Goal: Information Seeking & Learning: Learn about a topic

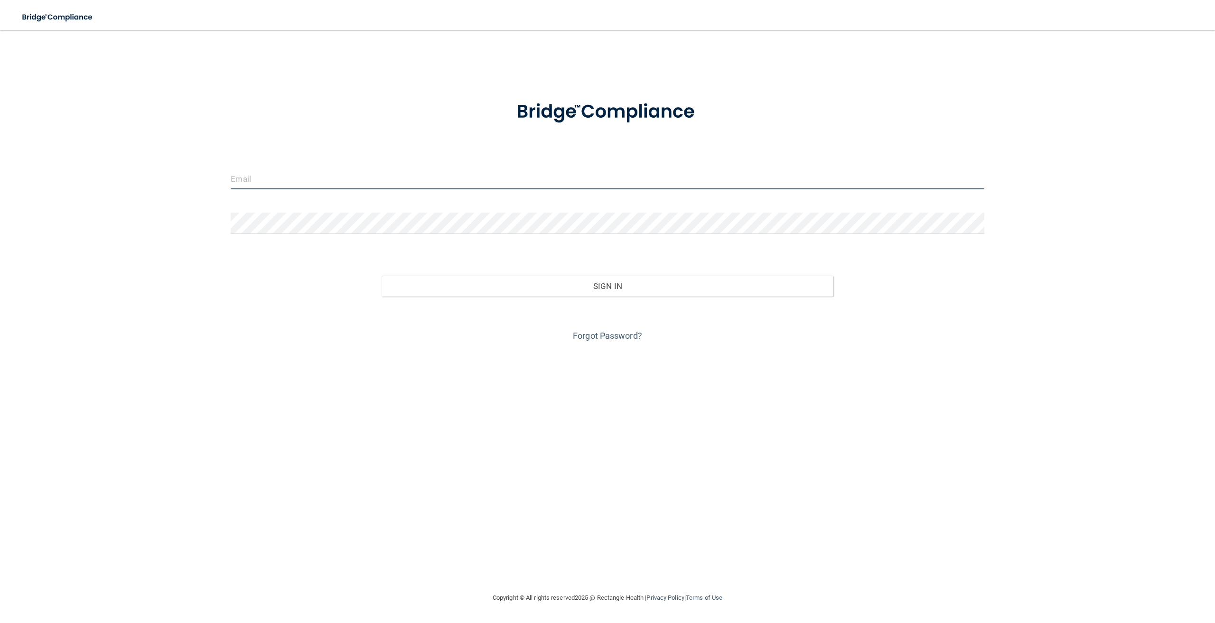
click at [355, 180] on input "email" at bounding box center [607, 178] width 753 height 21
type input "[PERSON_NAME][EMAIL_ADDRESS][PERSON_NAME][DOMAIN_NAME]"
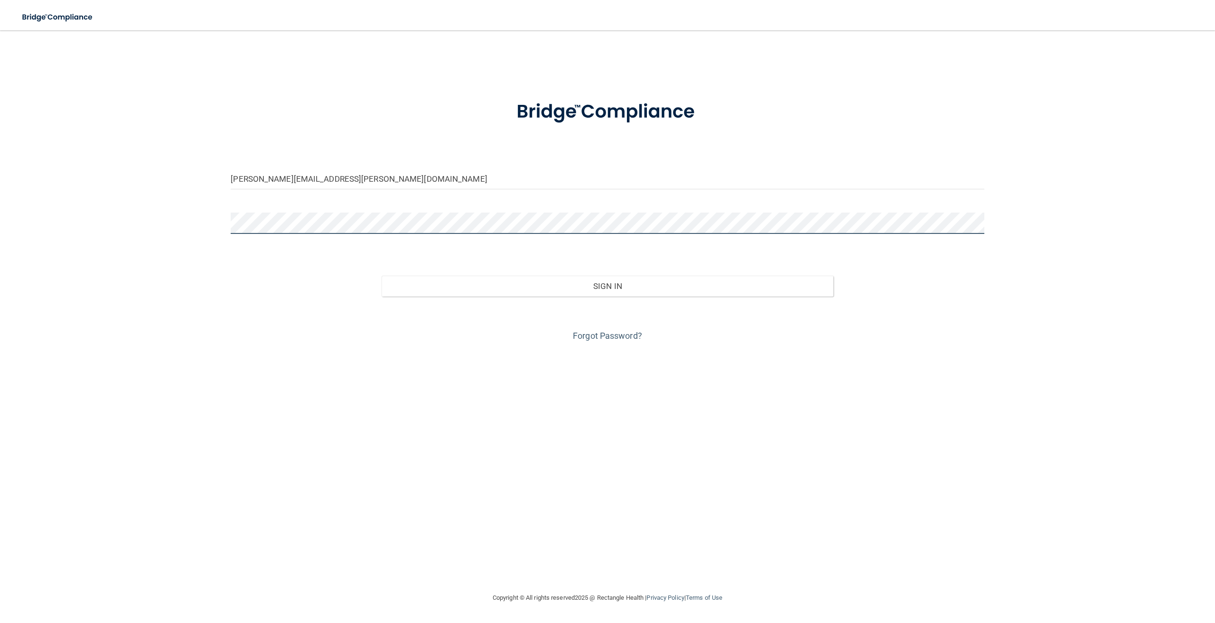
click at [381, 276] on button "Sign In" at bounding box center [607, 286] width 452 height 21
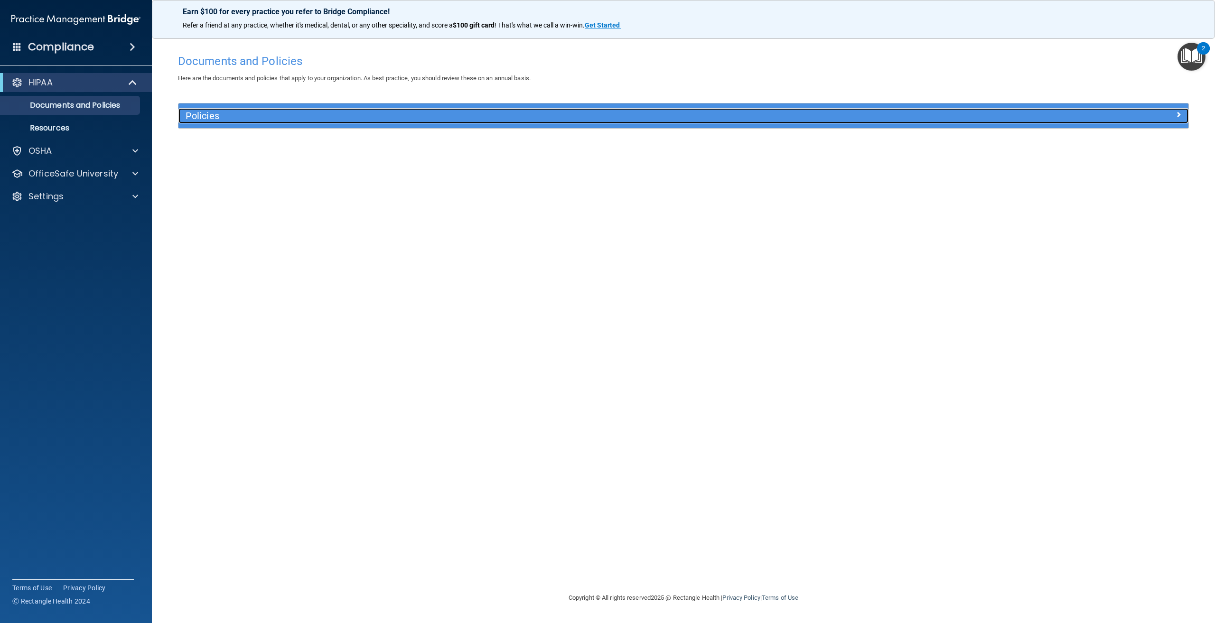
click at [430, 110] on div "Policies" at bounding box center [556, 115] width 757 height 15
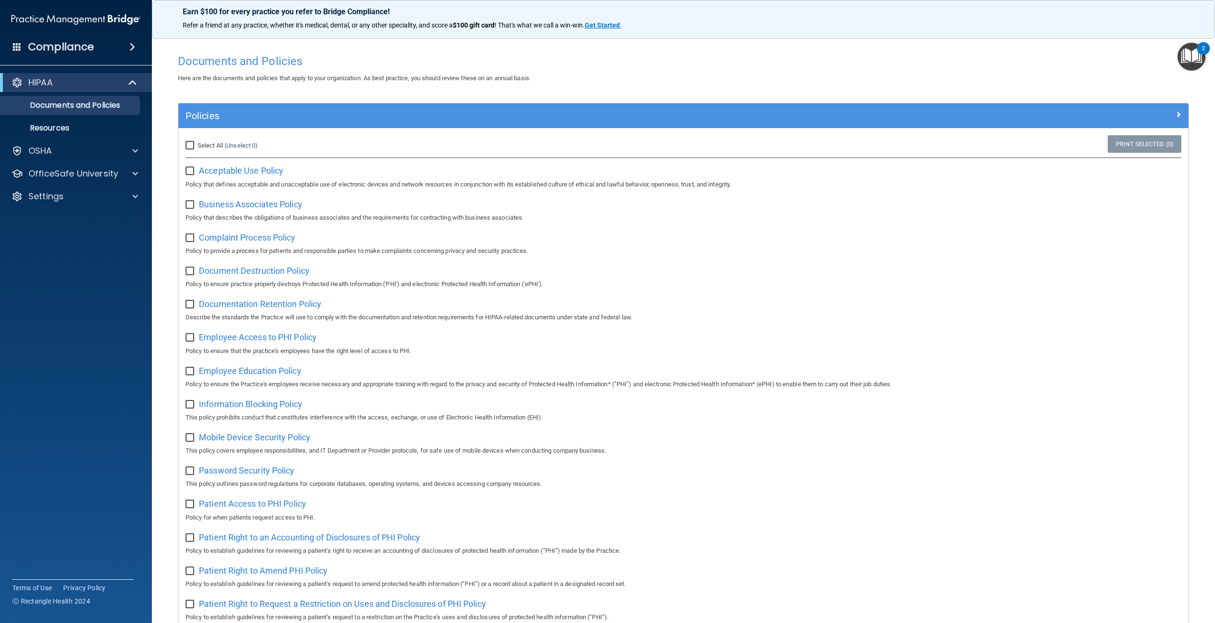
click at [188, 144] on input "Select All (Unselect 0) Unselect All" at bounding box center [191, 146] width 11 height 8
checkbox input "true"
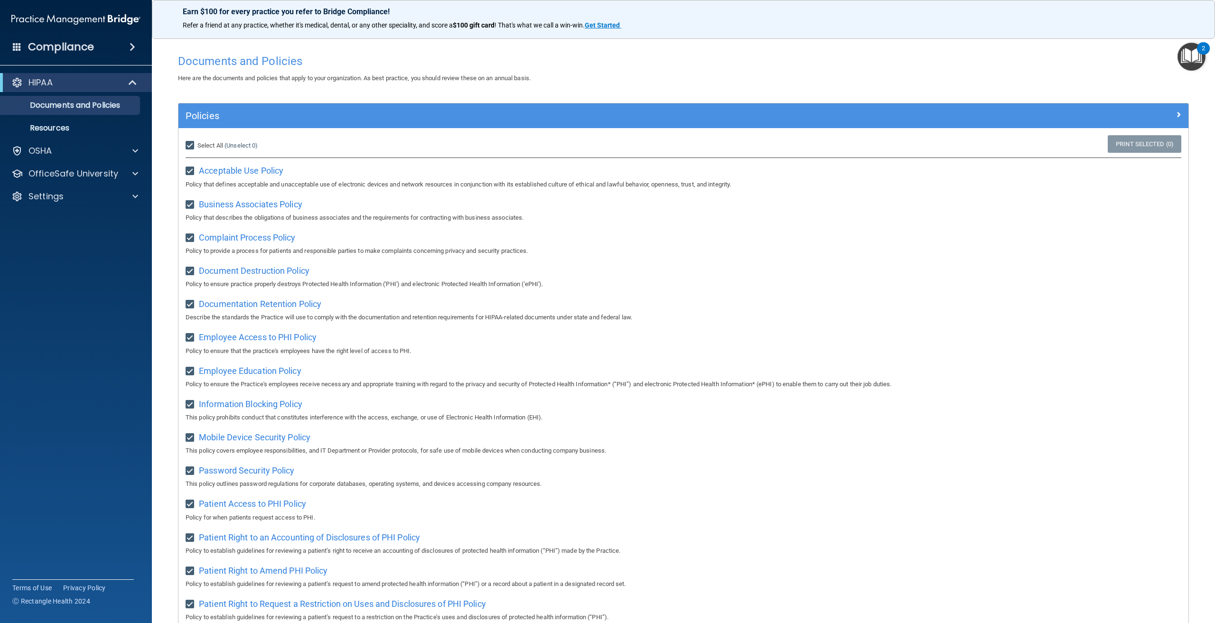
checkbox input "true"
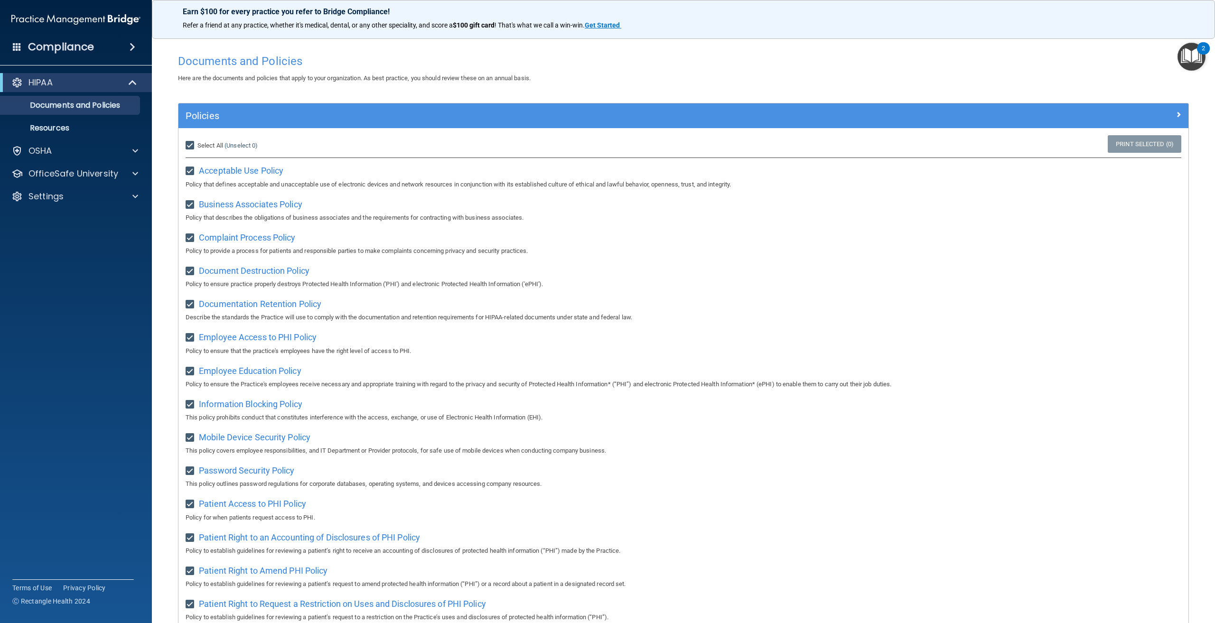
checkbox input "true"
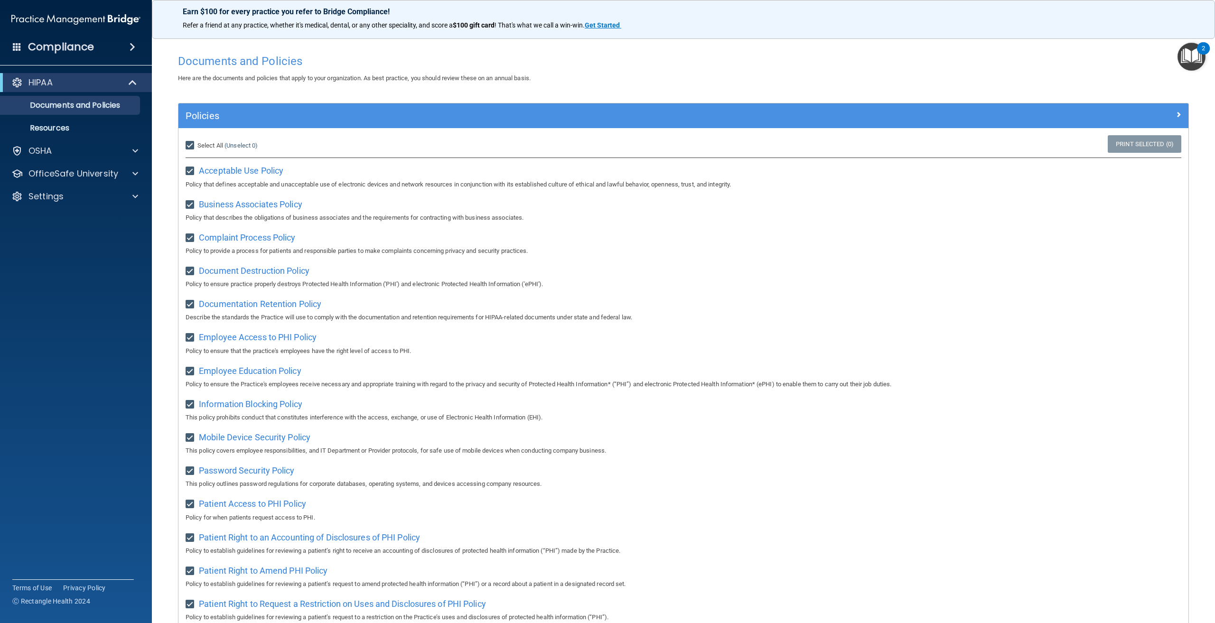
checkbox input "true"
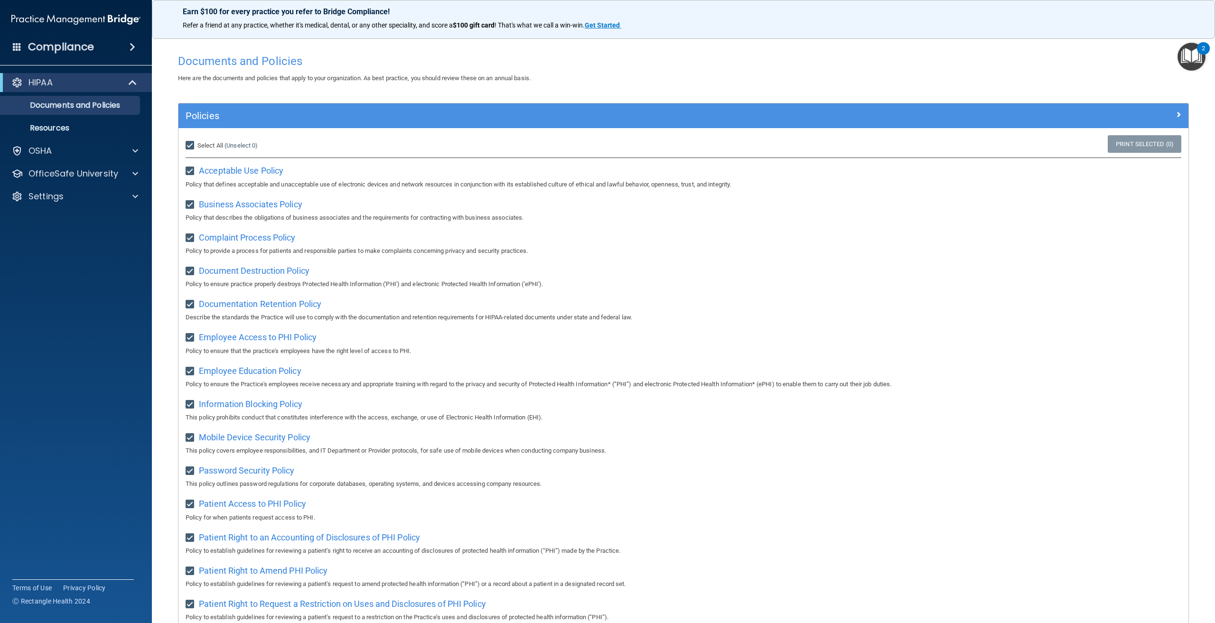
checkbox input "true"
click at [188, 144] on input "Select All (Unselect 21) Unselect All" at bounding box center [191, 146] width 11 height 8
checkbox input "false"
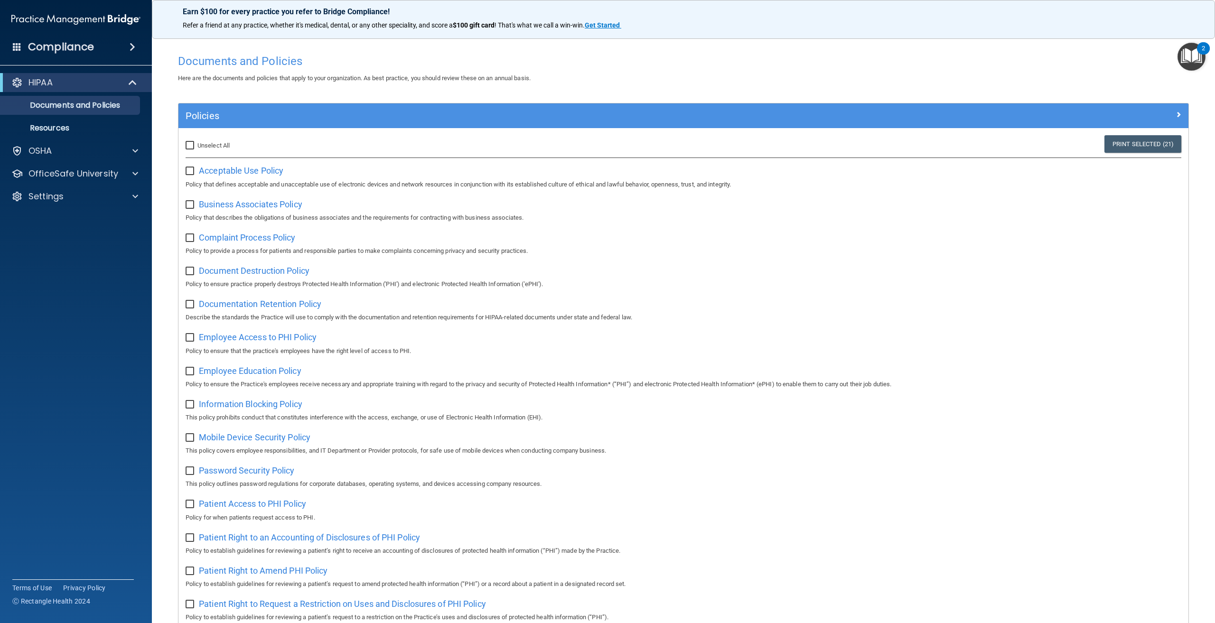
checkbox input "false"
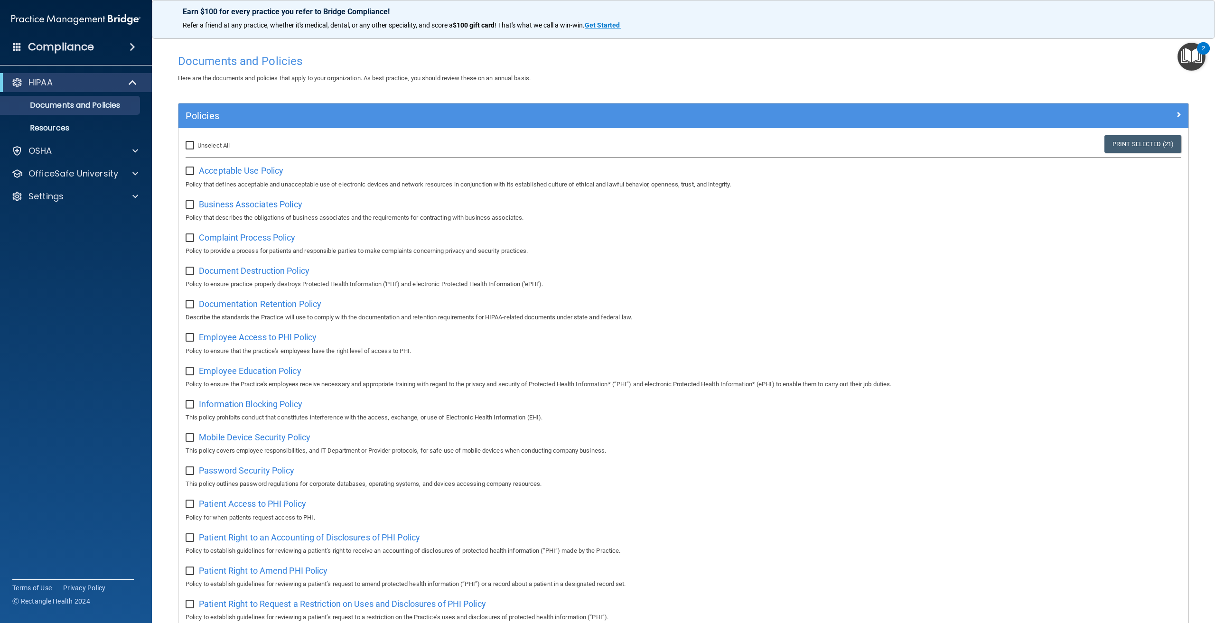
checkbox input "false"
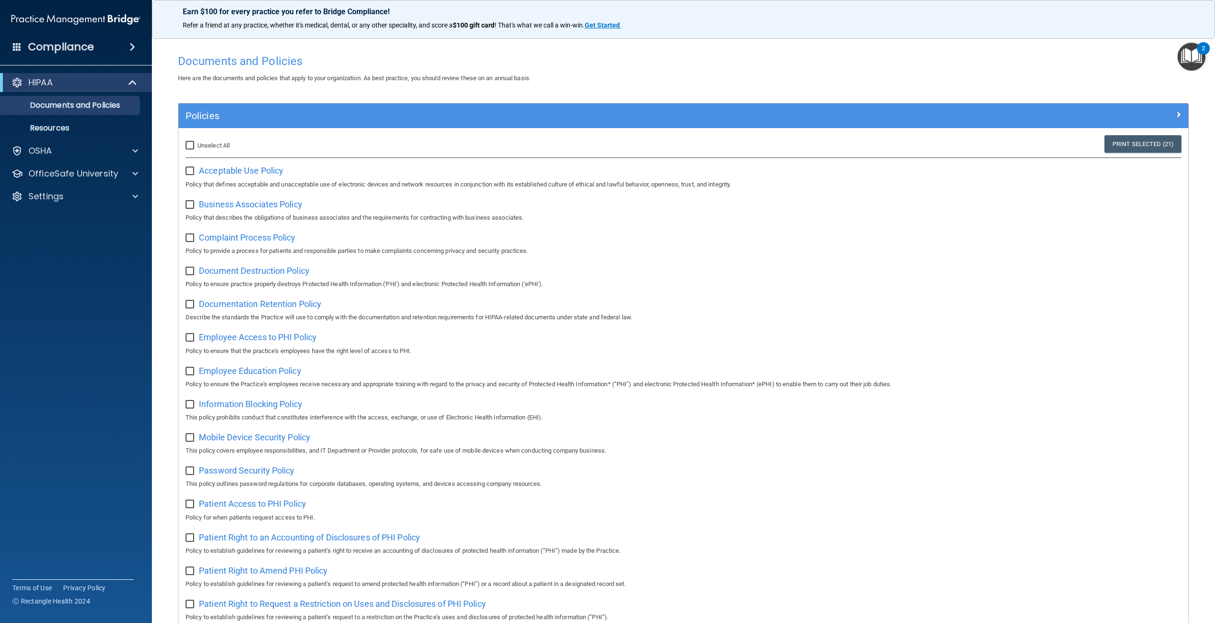
checkbox input "false"
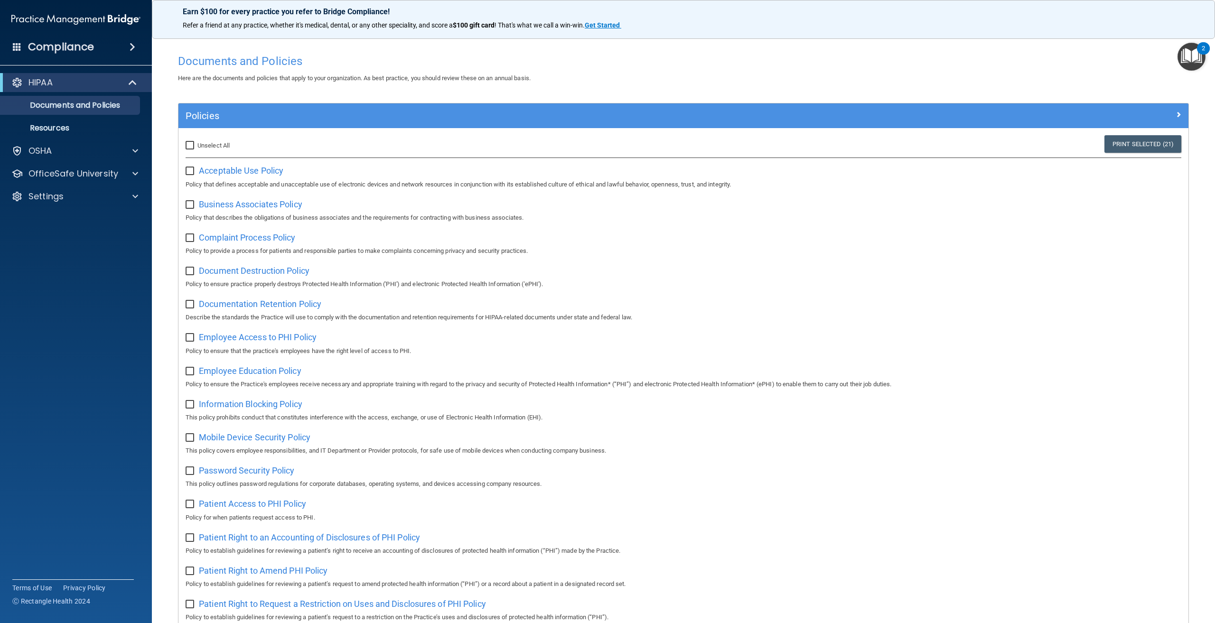
checkbox input "false"
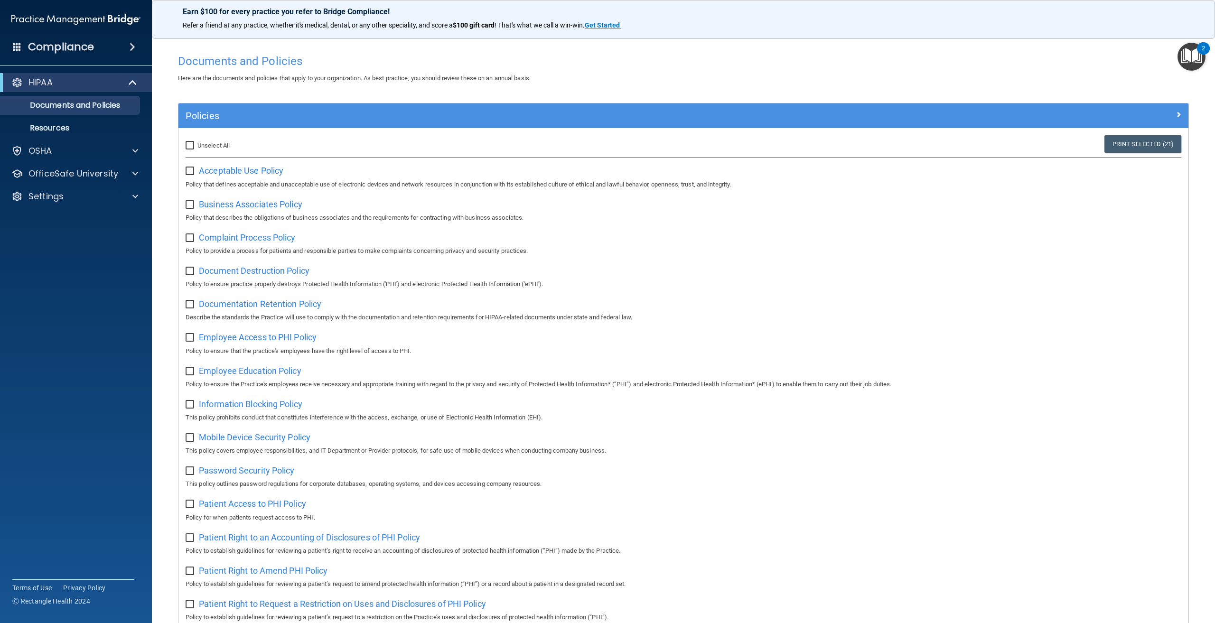
checkbox input "false"
click at [240, 169] on span "Acceptable Use Policy" at bounding box center [241, 171] width 84 height 10
click at [76, 124] on p "Resources" at bounding box center [71, 127] width 130 height 9
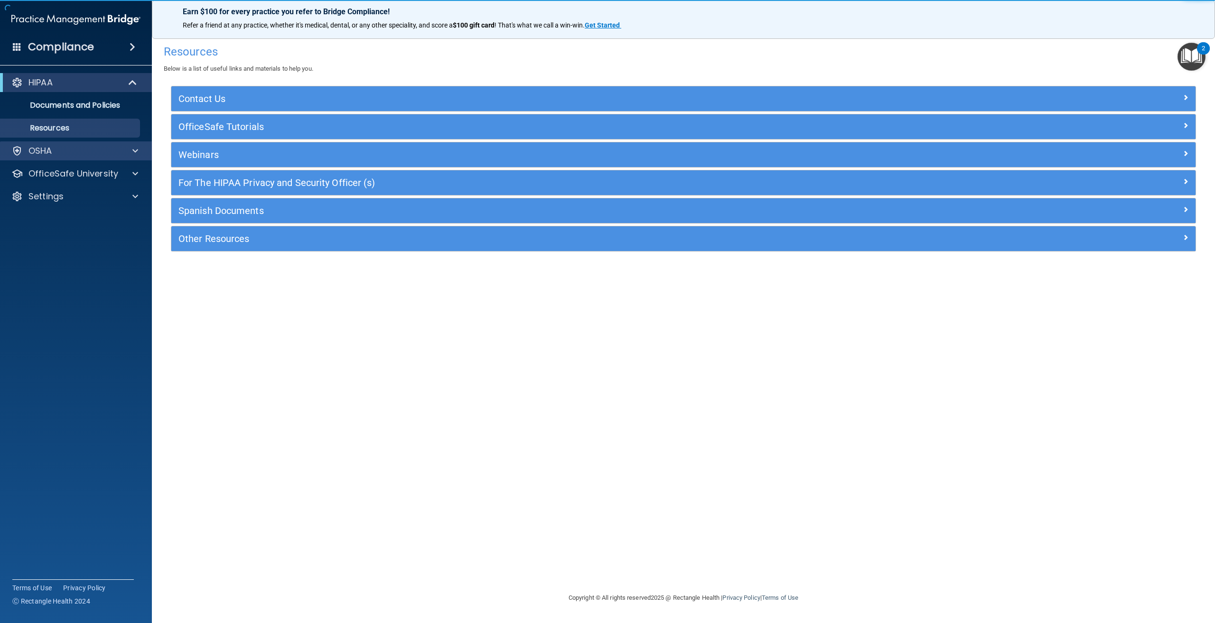
click at [65, 157] on div "OSHA" at bounding box center [76, 150] width 152 height 19
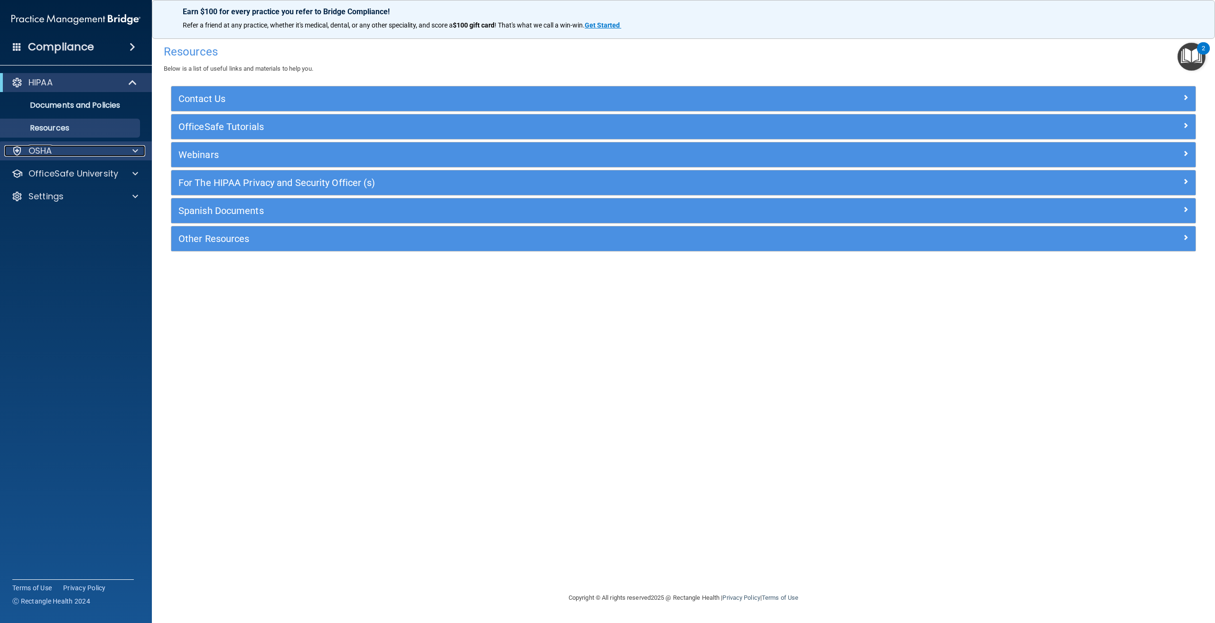
click at [127, 154] on div at bounding box center [134, 150] width 24 height 11
click at [71, 42] on h4 "Compliance" at bounding box center [61, 46] width 66 height 13
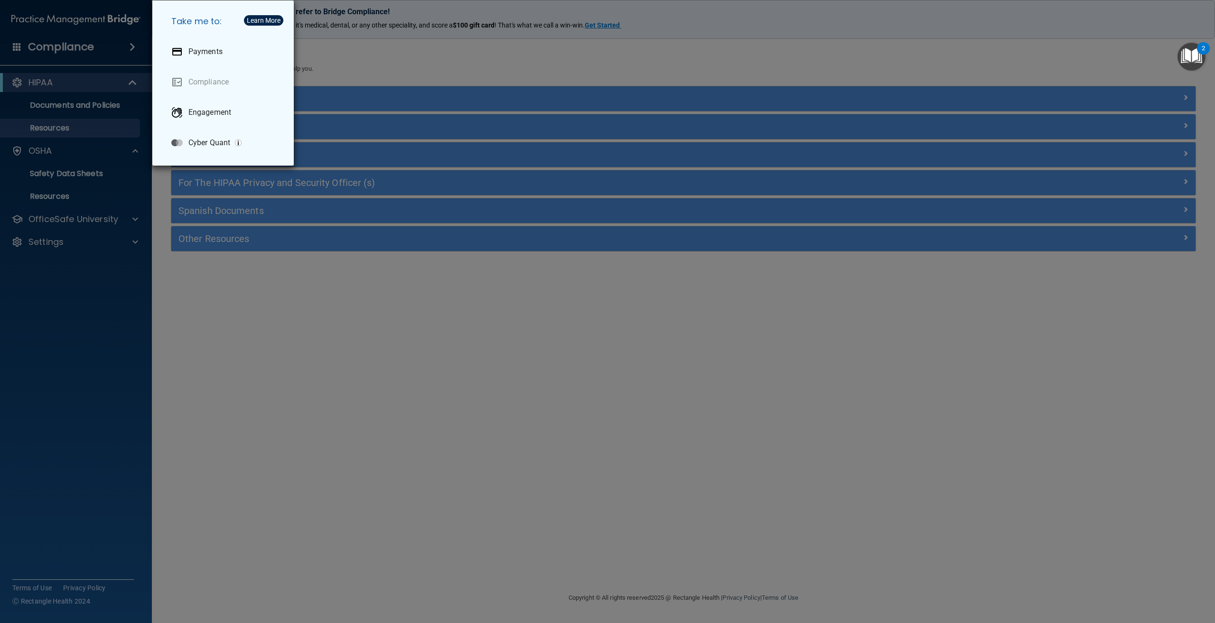
click at [278, 306] on div "Take me to: Payments Compliance Engagement Cyber Quant" at bounding box center [607, 311] width 1215 height 623
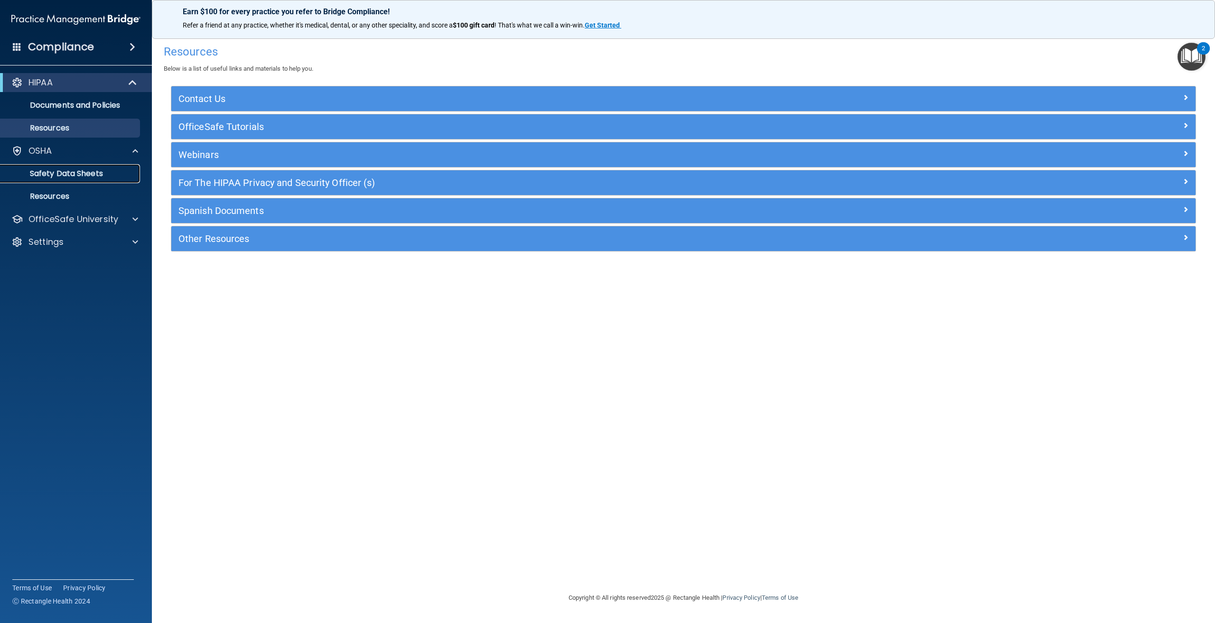
click at [81, 171] on p "Safety Data Sheets" at bounding box center [71, 173] width 130 height 9
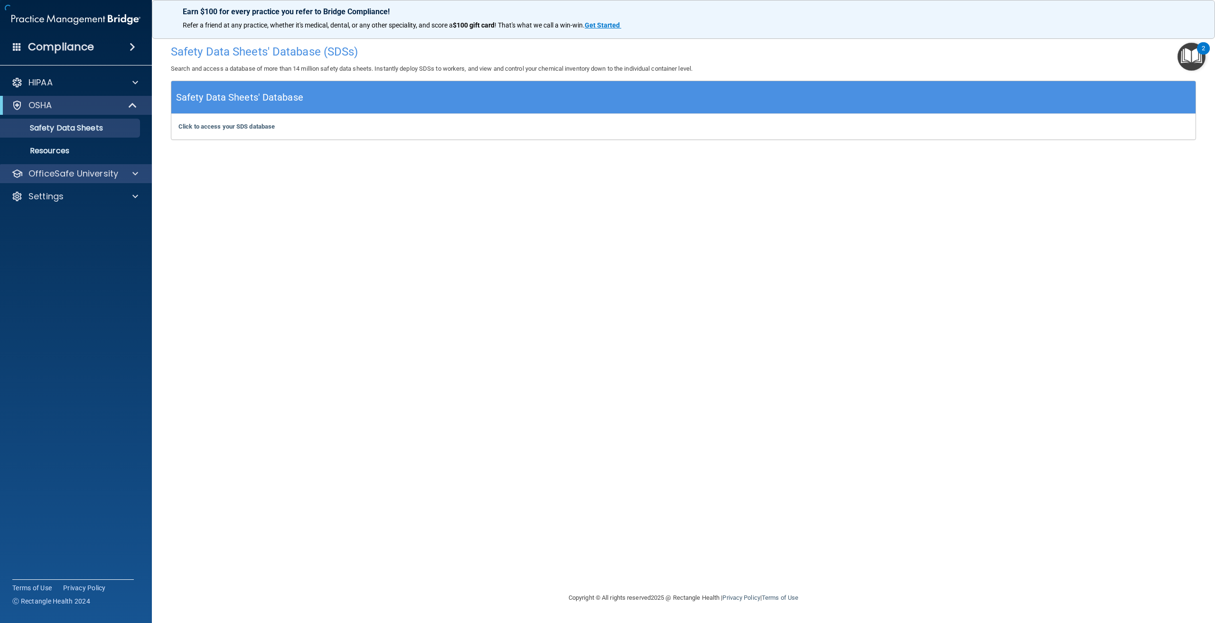
click at [70, 165] on div "OfficeSafe University" at bounding box center [76, 173] width 152 height 19
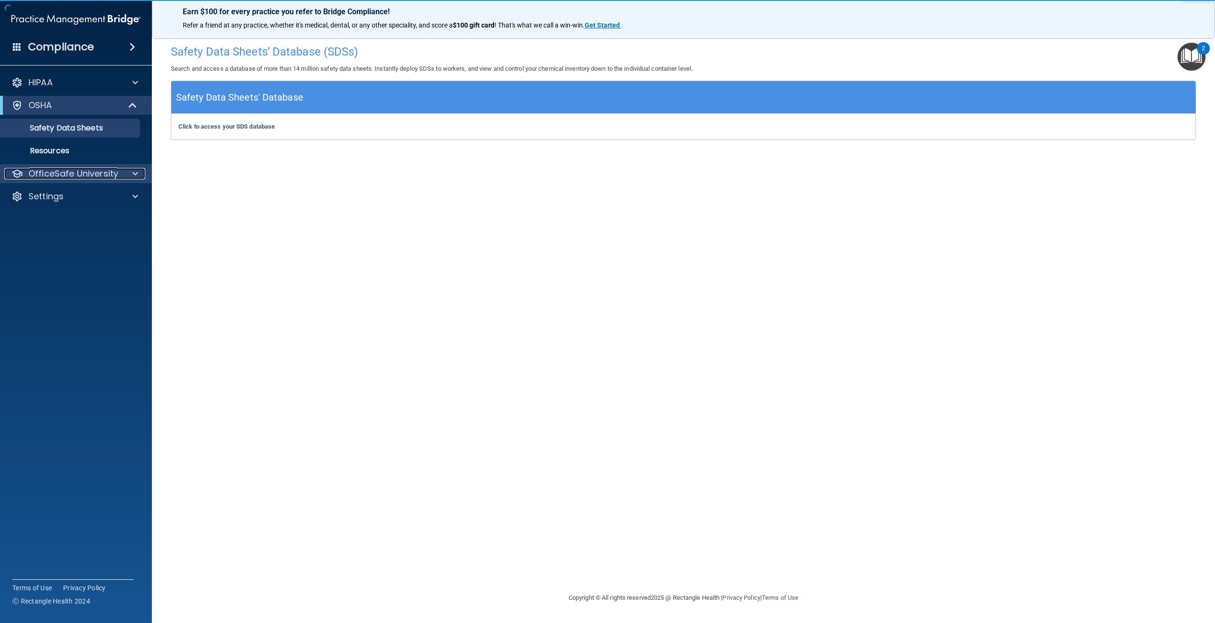
click at [70, 170] on p "OfficeSafe University" at bounding box center [73, 173] width 90 height 11
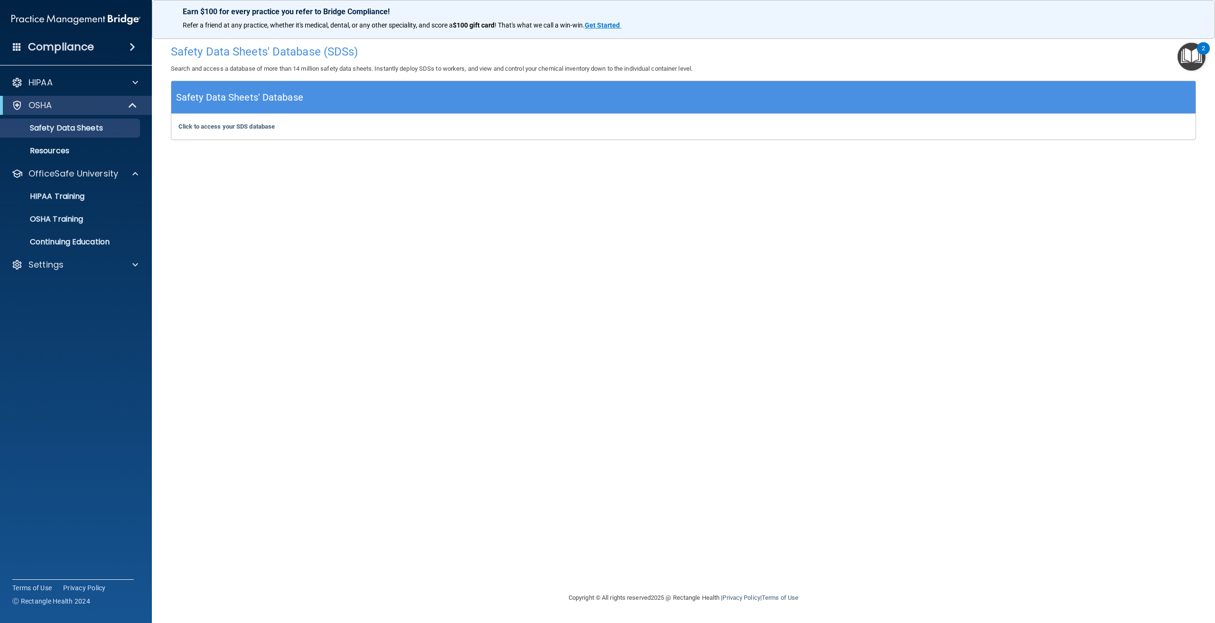
click at [88, 47] on h4 "Compliance" at bounding box center [61, 46] width 66 height 13
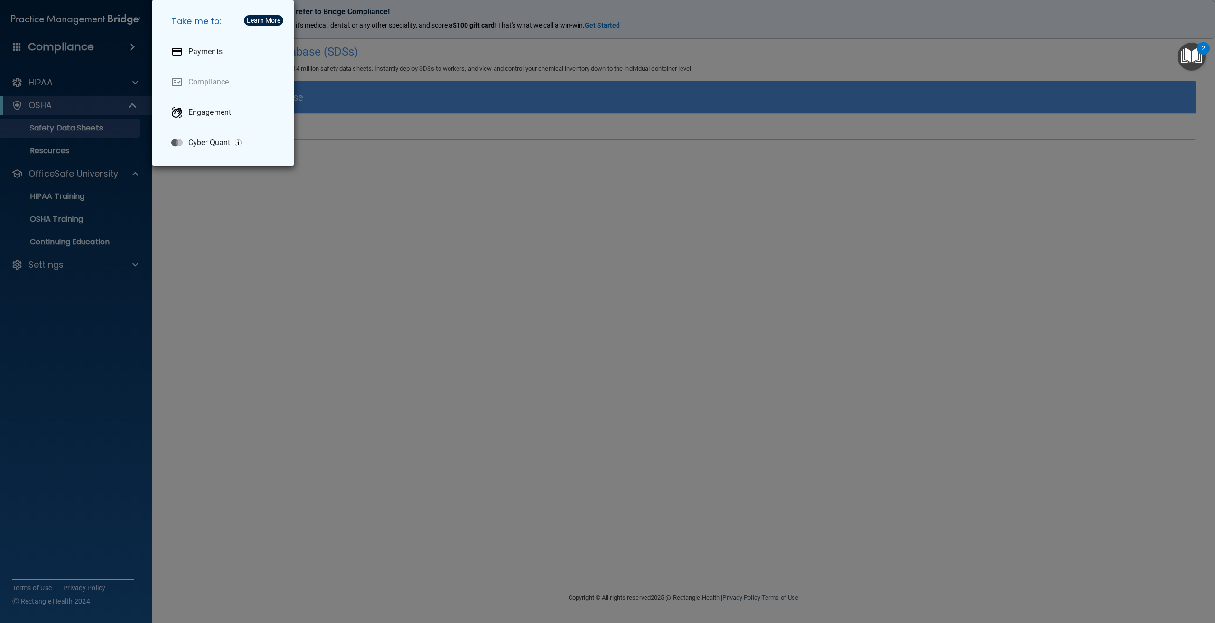
click at [86, 46] on div "Take me to: Payments Compliance Engagement Cyber Quant" at bounding box center [607, 311] width 1215 height 623
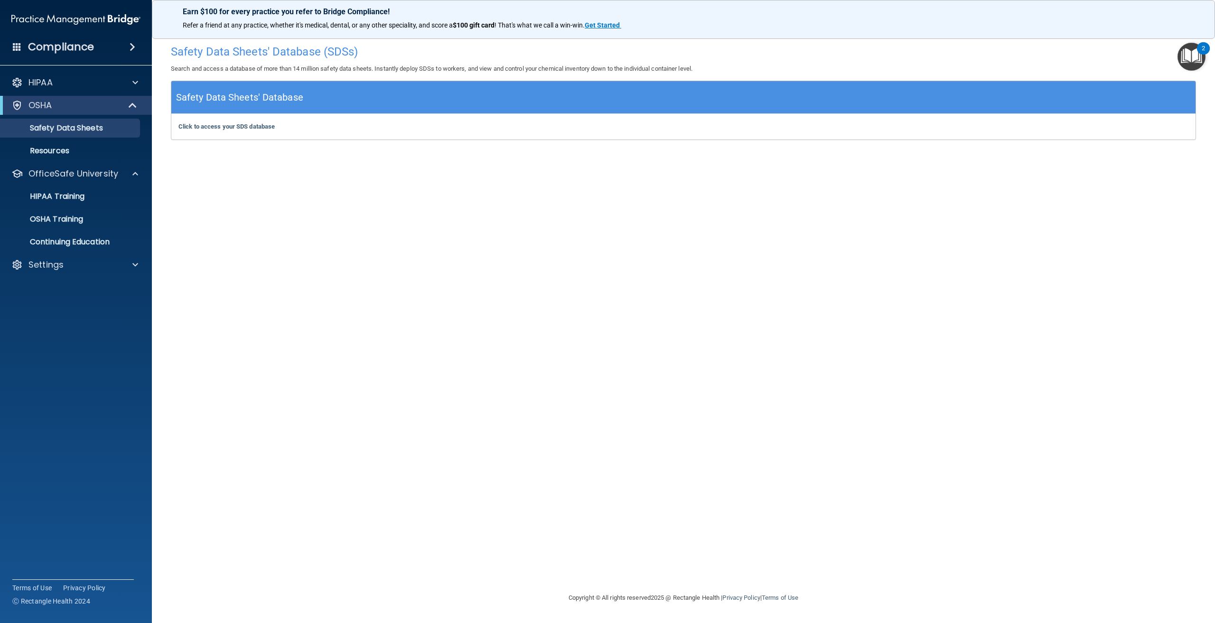
click at [18, 46] on span at bounding box center [17, 46] width 9 height 9
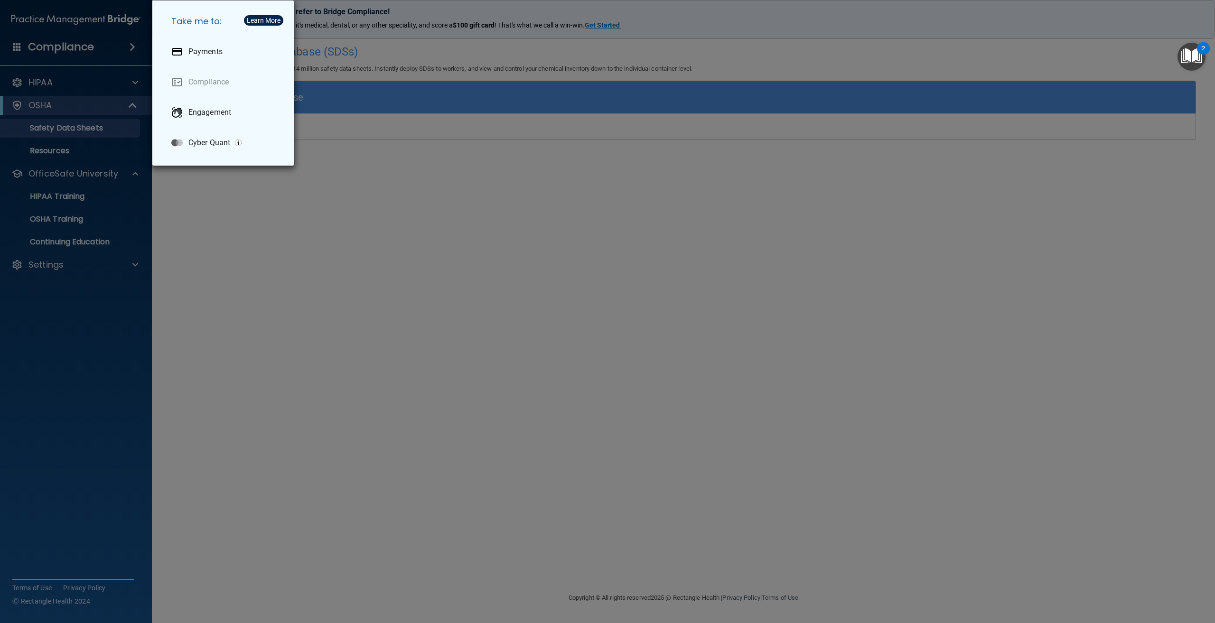
click at [296, 219] on div "Take me to: Payments Compliance Engagement Cyber Quant" at bounding box center [607, 311] width 1215 height 623
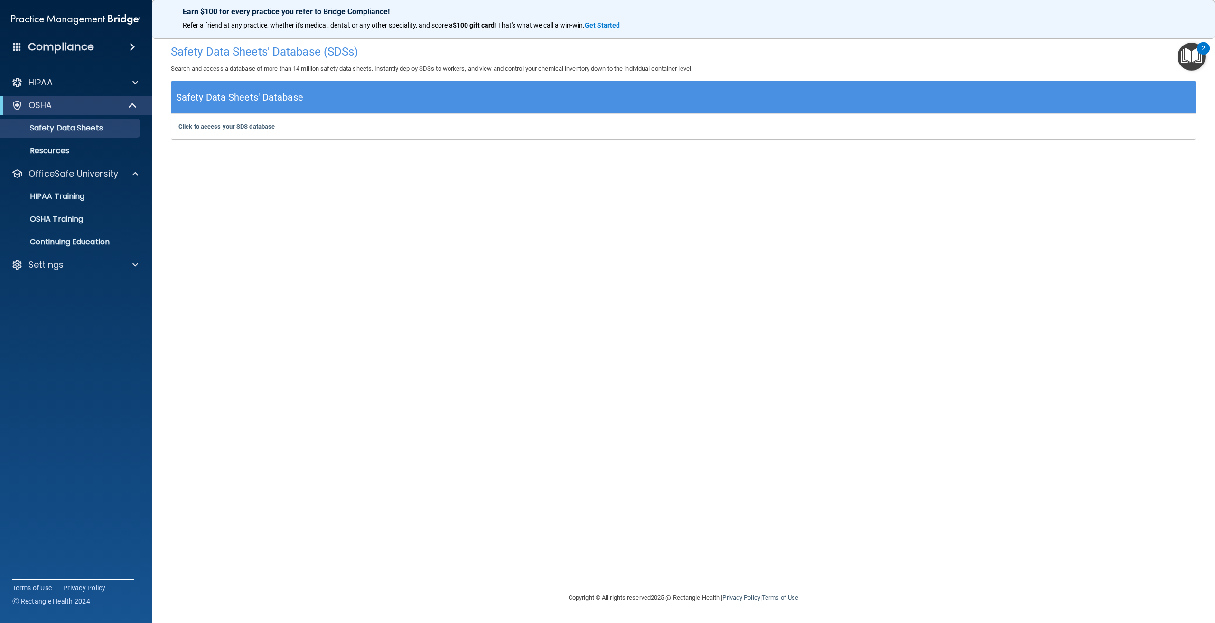
click at [1198, 59] on img "Open Resource Center, 2 new notifications" at bounding box center [1191, 57] width 28 height 28
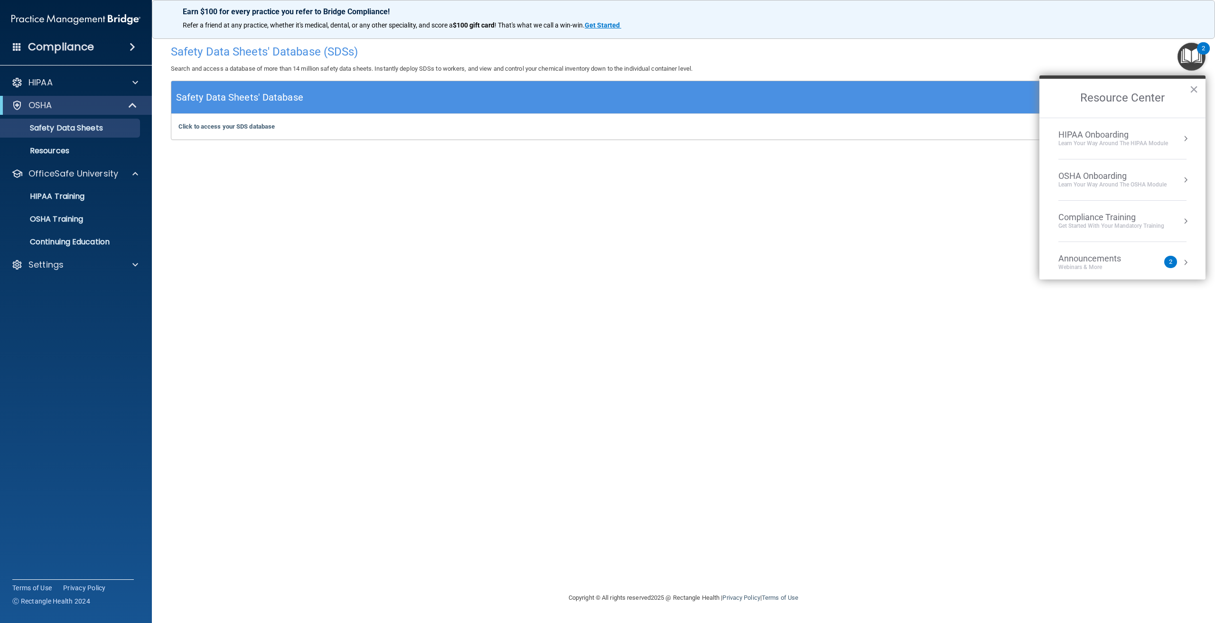
click at [1110, 133] on div "HIPAA Onboarding" at bounding box center [1113, 135] width 110 height 10
click at [1109, 134] on div "Welcome to Your Training! Start Here" at bounding box center [1126, 134] width 120 height 17
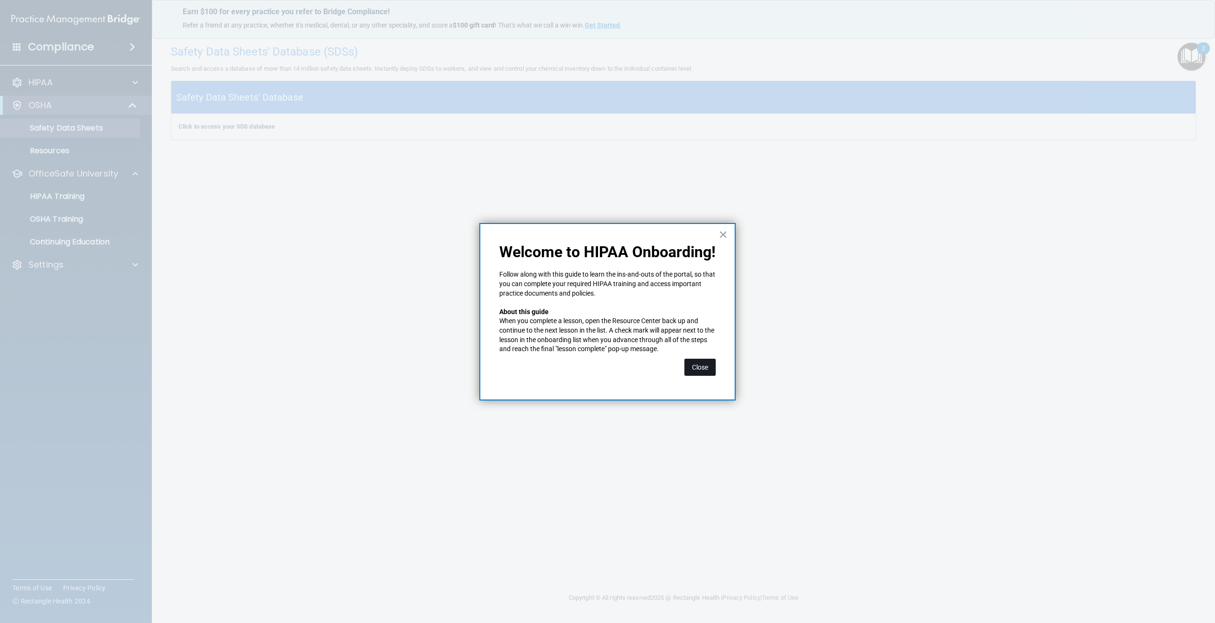
click at [696, 368] on button "Close" at bounding box center [699, 367] width 31 height 17
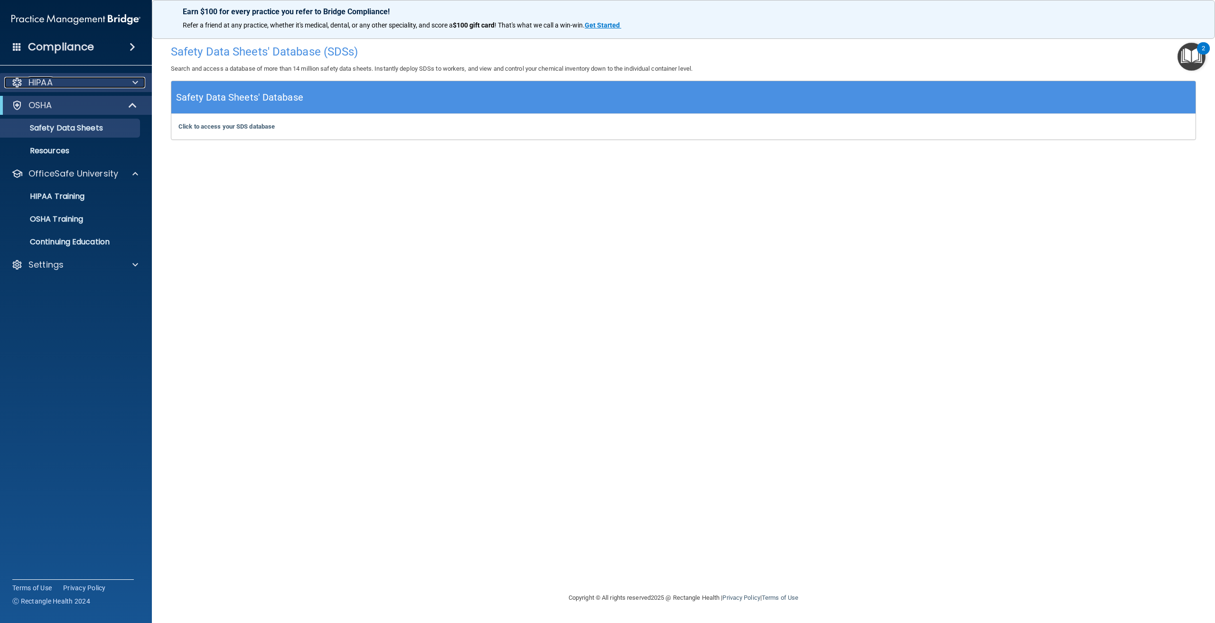
click at [138, 77] on span at bounding box center [135, 82] width 6 height 11
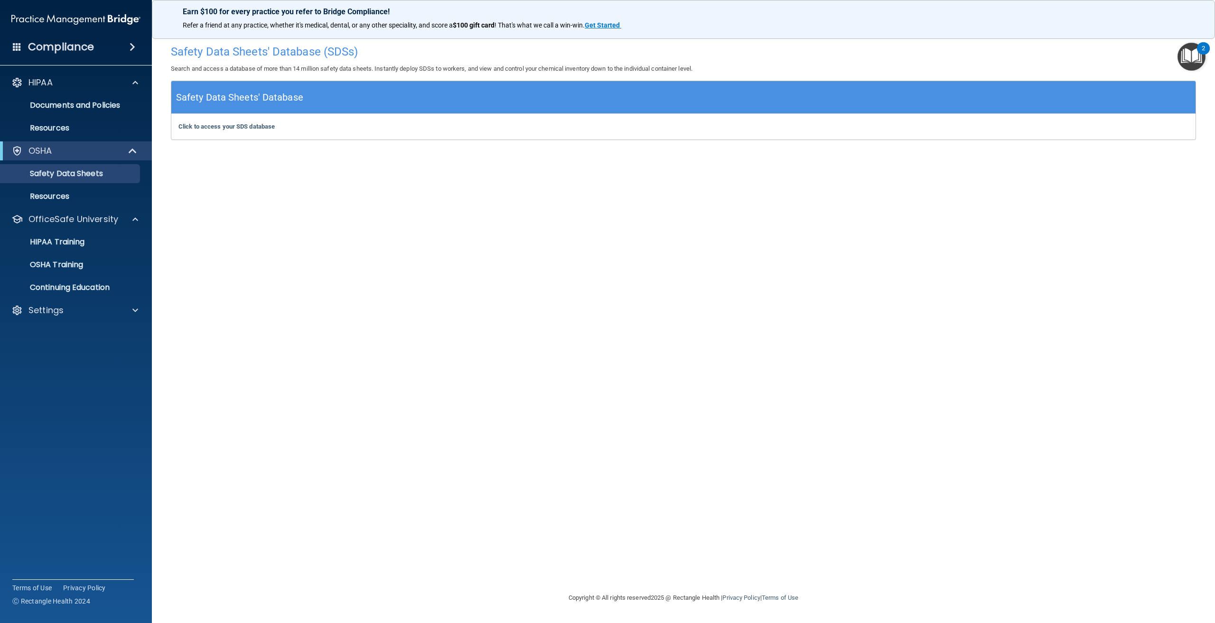
click at [1186, 54] on img "Open Resource Center, 2 new notifications" at bounding box center [1191, 57] width 28 height 28
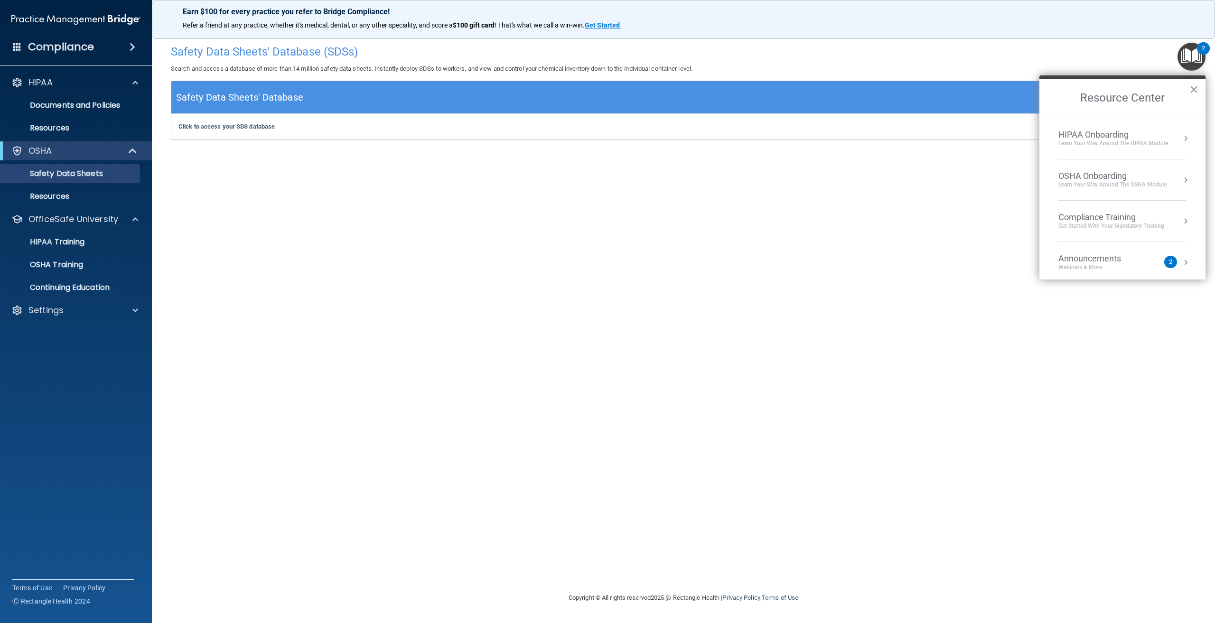
click at [1113, 137] on div "HIPAA Onboarding" at bounding box center [1113, 135] width 110 height 10
click at [1105, 166] on div "Completed 0 of 5" at bounding box center [1126, 168] width 120 height 7
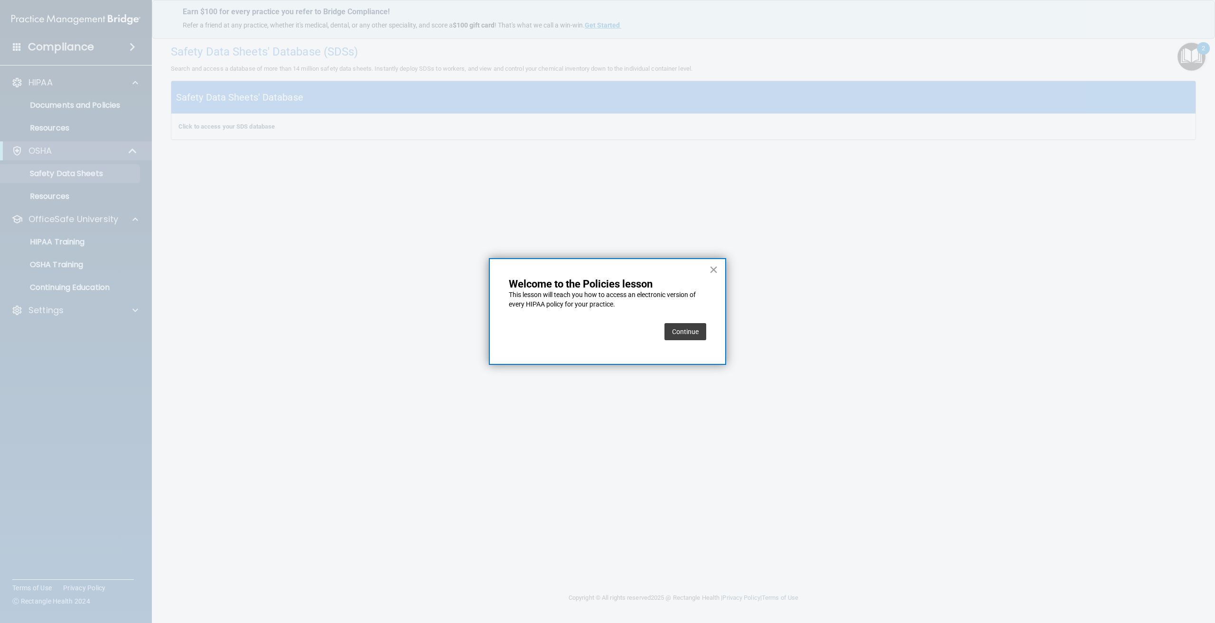
click at [686, 333] on button "Continue" at bounding box center [685, 331] width 42 height 17
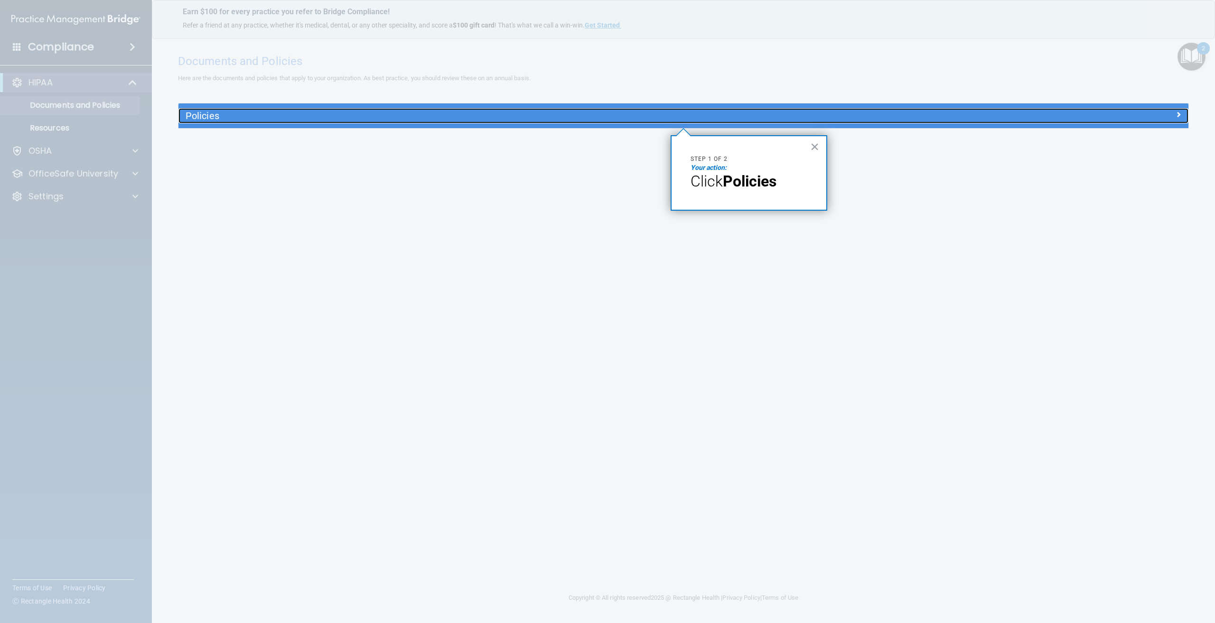
click at [469, 110] on div "Policies" at bounding box center [556, 115] width 757 height 15
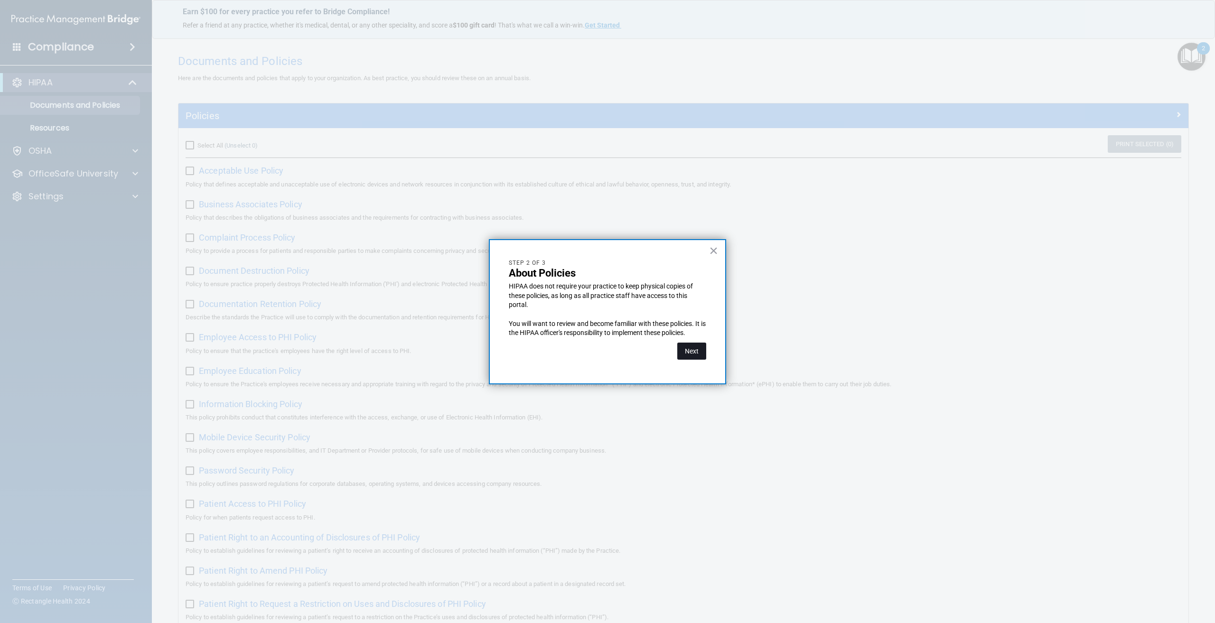
click at [698, 359] on button "Next" at bounding box center [691, 351] width 29 height 17
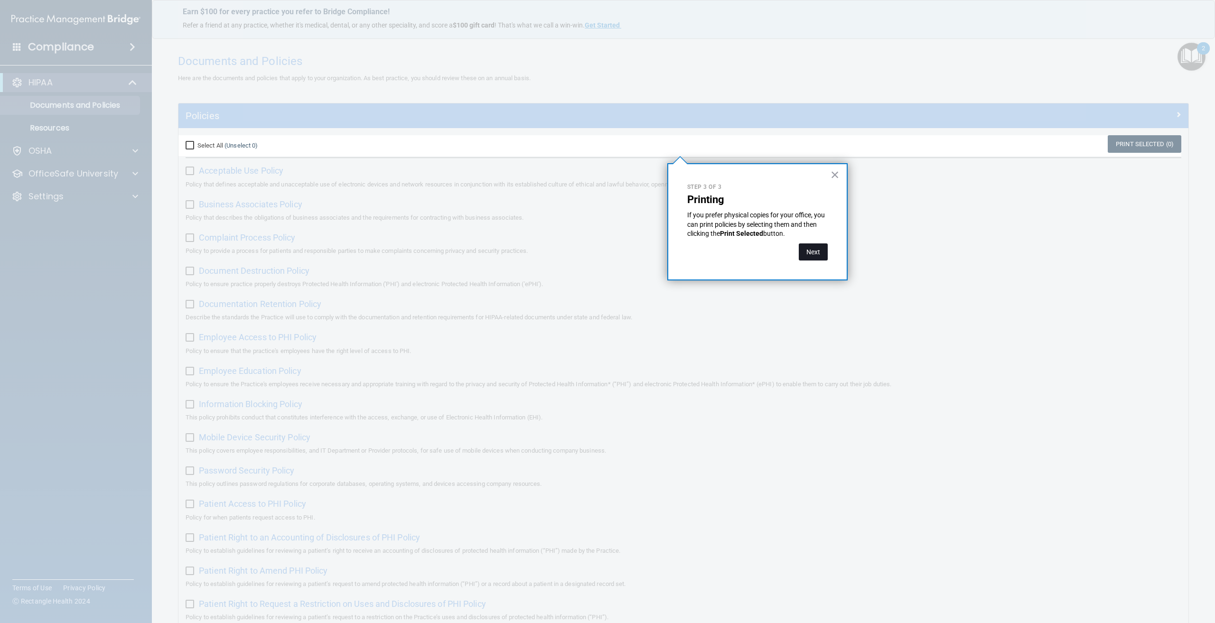
click at [813, 254] on button "Next" at bounding box center [812, 251] width 29 height 17
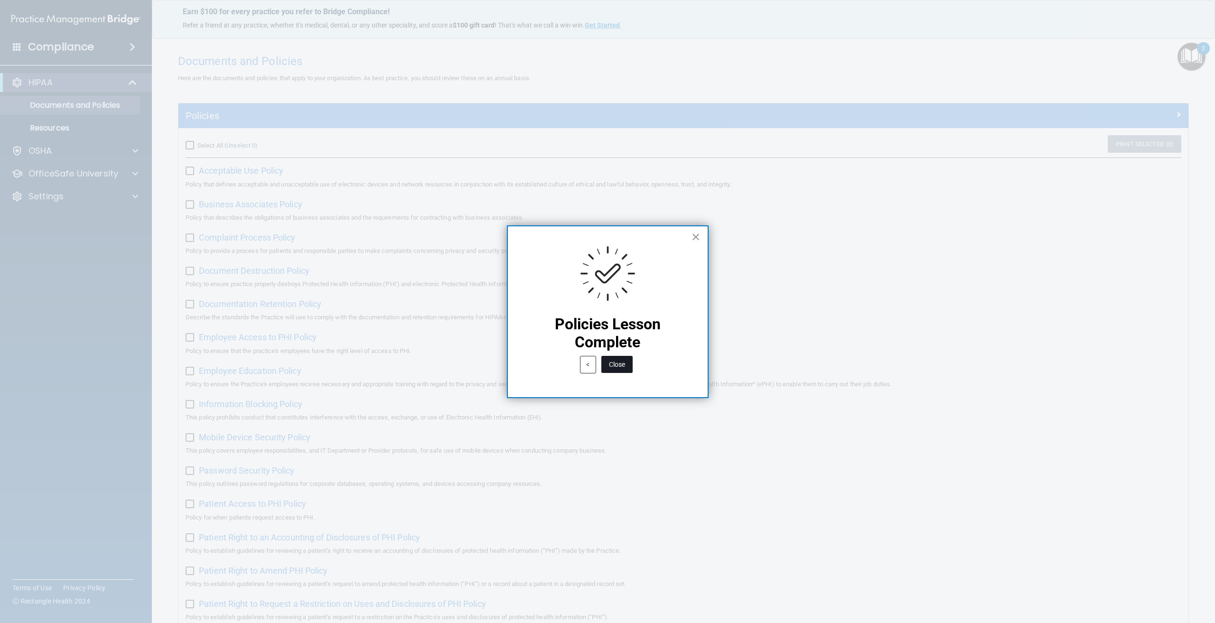
click at [629, 363] on button "Close" at bounding box center [616, 364] width 31 height 17
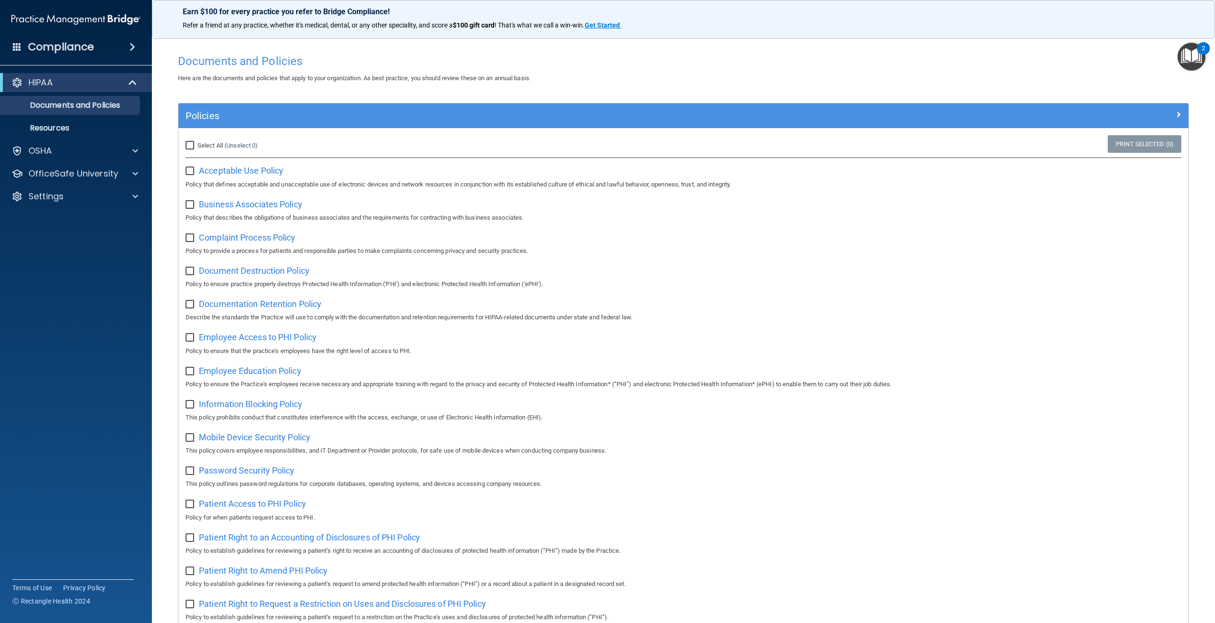
click at [1190, 62] on img "Open Resource Center, 2 new notifications" at bounding box center [1191, 57] width 28 height 28
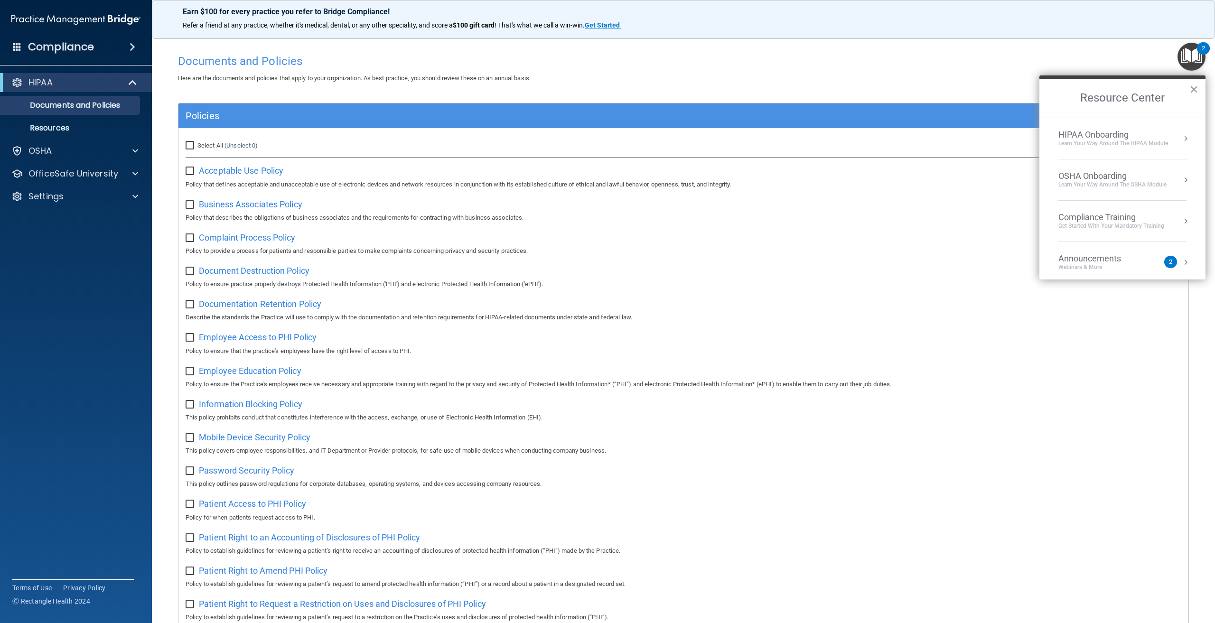
click at [1109, 144] on div "Learn Your Way around the HIPAA module" at bounding box center [1113, 143] width 110 height 8
click at [1085, 181] on div "About HIPAA Training" at bounding box center [1126, 182] width 120 height 9
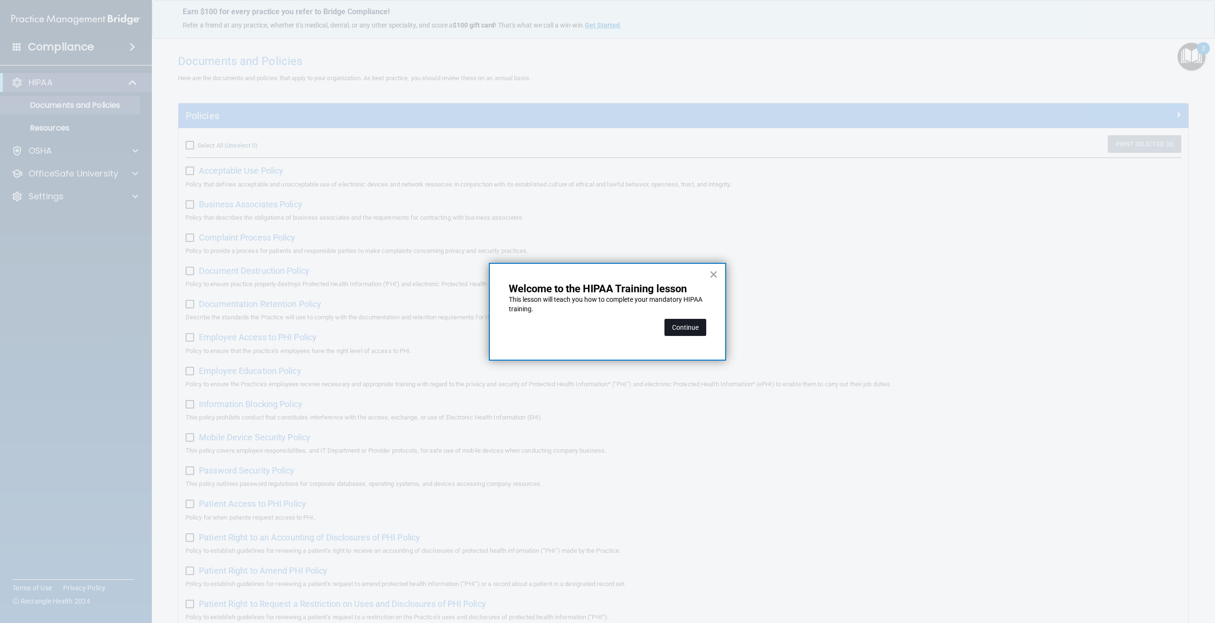
click at [685, 325] on button "Continue" at bounding box center [685, 327] width 42 height 17
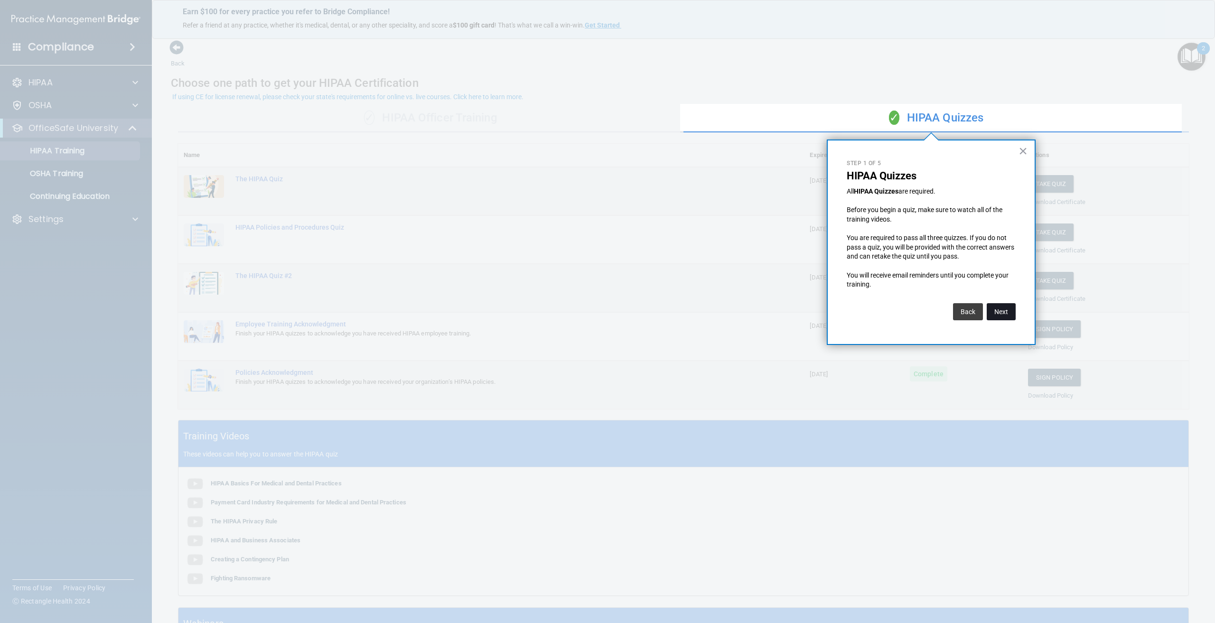
click at [1001, 310] on button "Next" at bounding box center [1000, 311] width 29 height 17
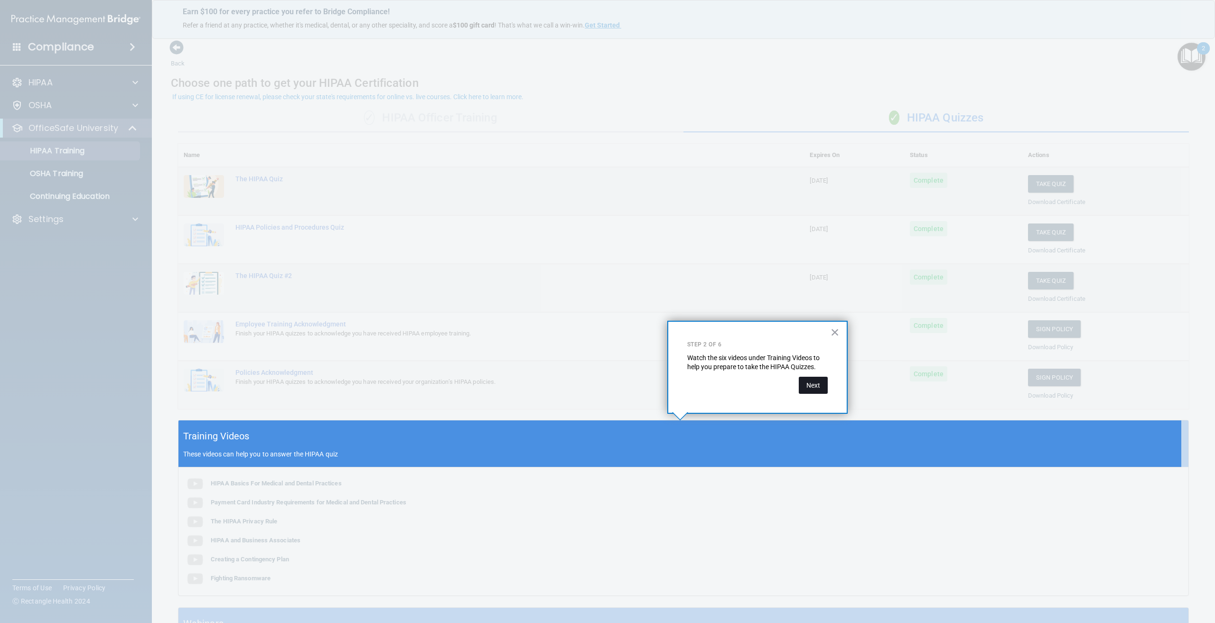
click at [817, 388] on button "Next" at bounding box center [812, 385] width 29 height 17
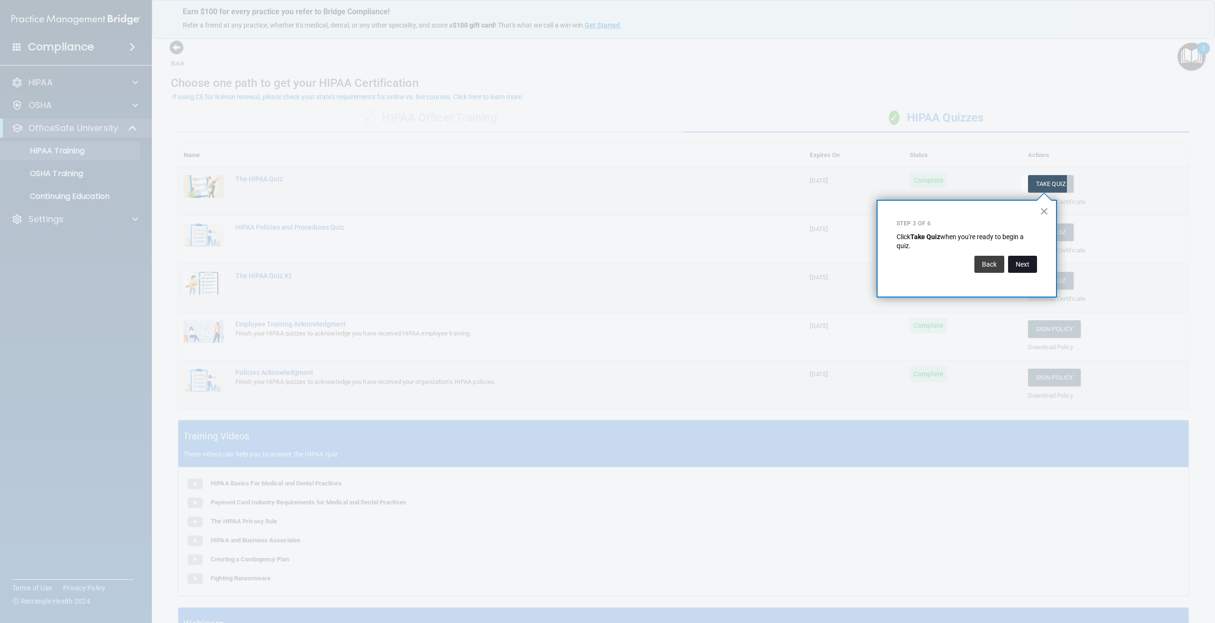
click at [1031, 264] on button "Next" at bounding box center [1022, 264] width 29 height 17
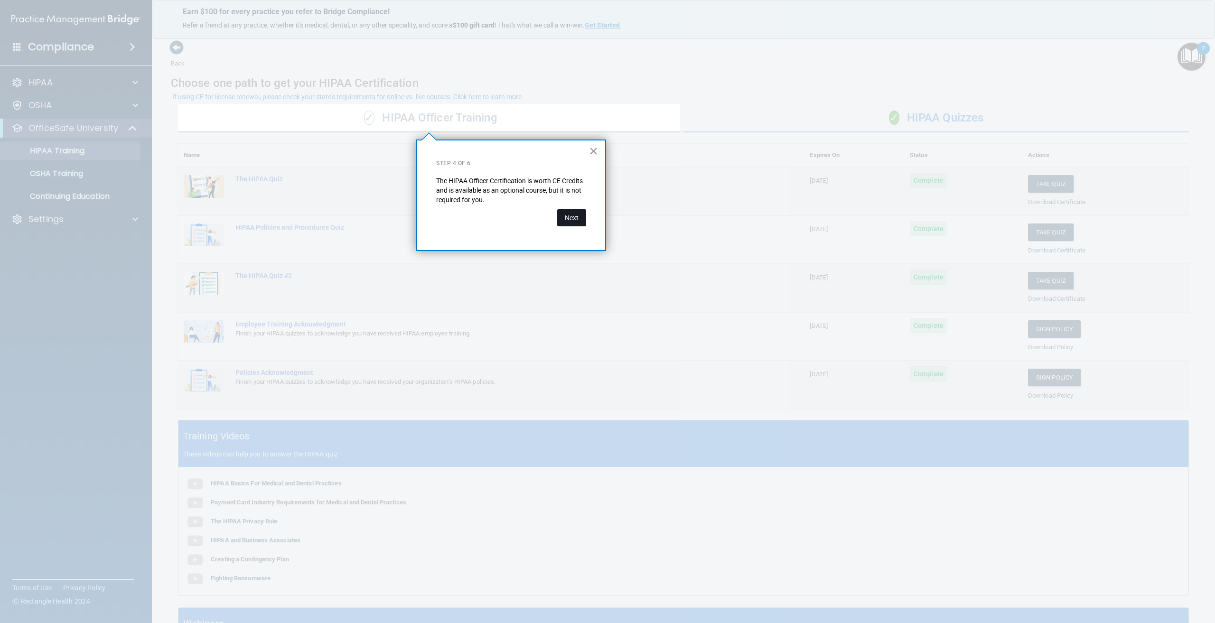
click at [575, 220] on button "Next" at bounding box center [571, 217] width 29 height 17
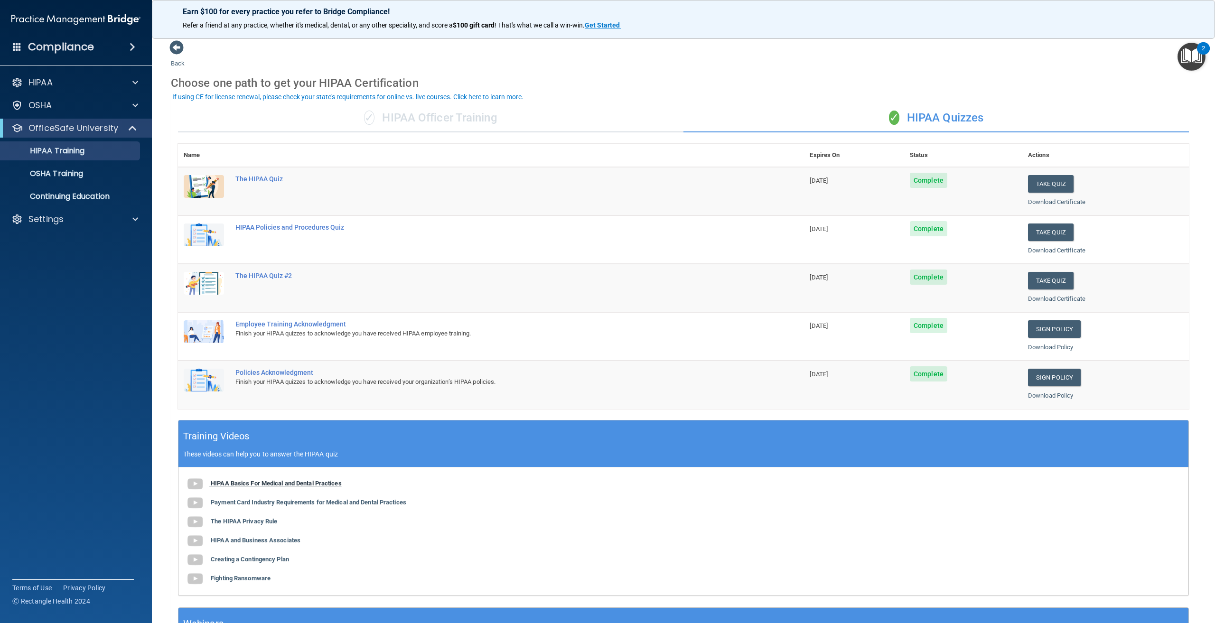
click at [244, 482] on b "HIPAA Basics For Medical and Dental Practices" at bounding box center [276, 483] width 131 height 7
click at [265, 501] on b "Payment Card Industry Requirements for Medical and Dental Practices" at bounding box center [308, 502] width 195 height 7
